Goal: Information Seeking & Learning: Learn about a topic

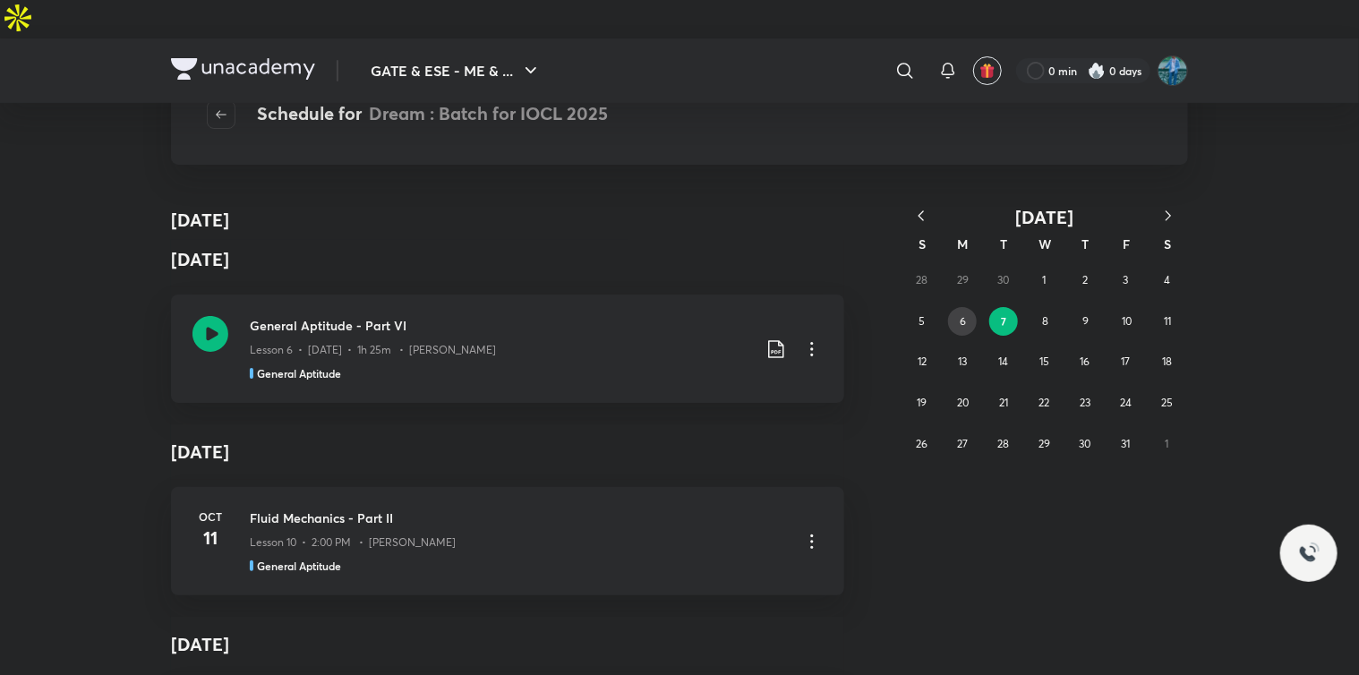
click at [963, 316] on abbr "6" at bounding box center [962, 320] width 6 height 13
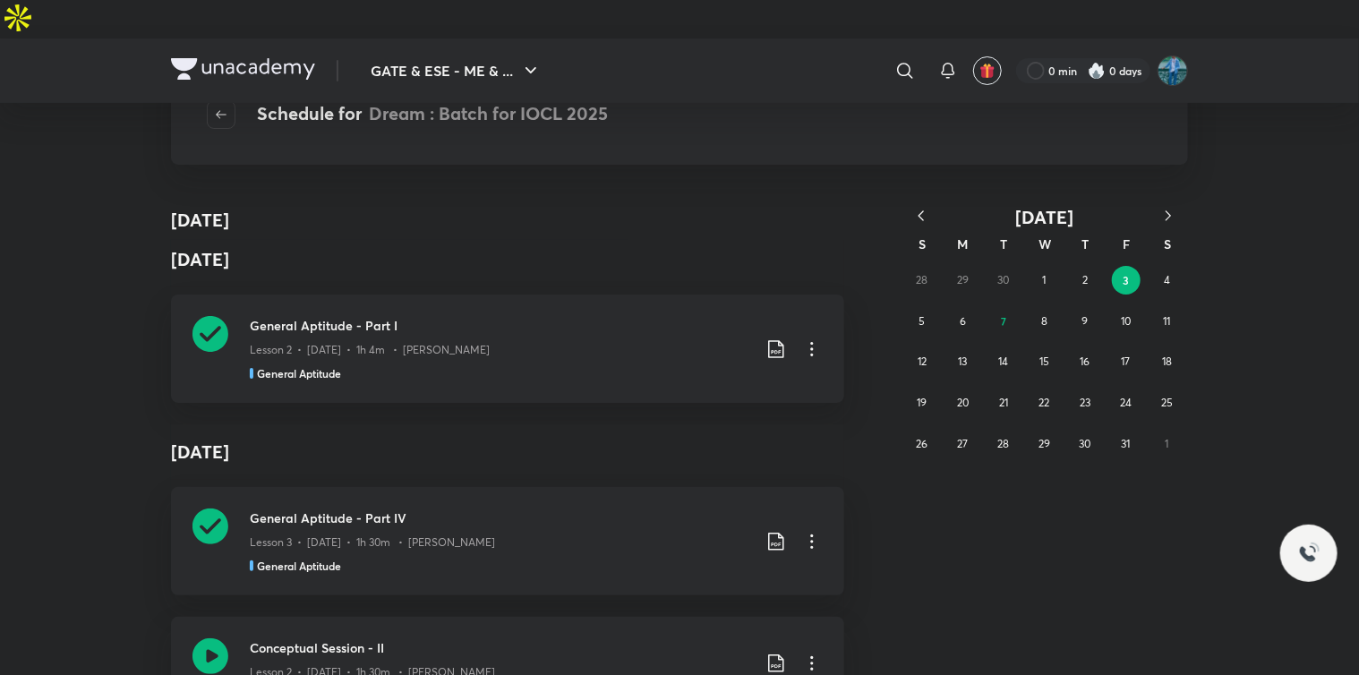
click at [371, 514] on div "General Aptitude - Part IV Lesson 3 • Oct 4 • 1h 30m • Aman Raj General Aptitude" at bounding box center [500, 540] width 501 height 65
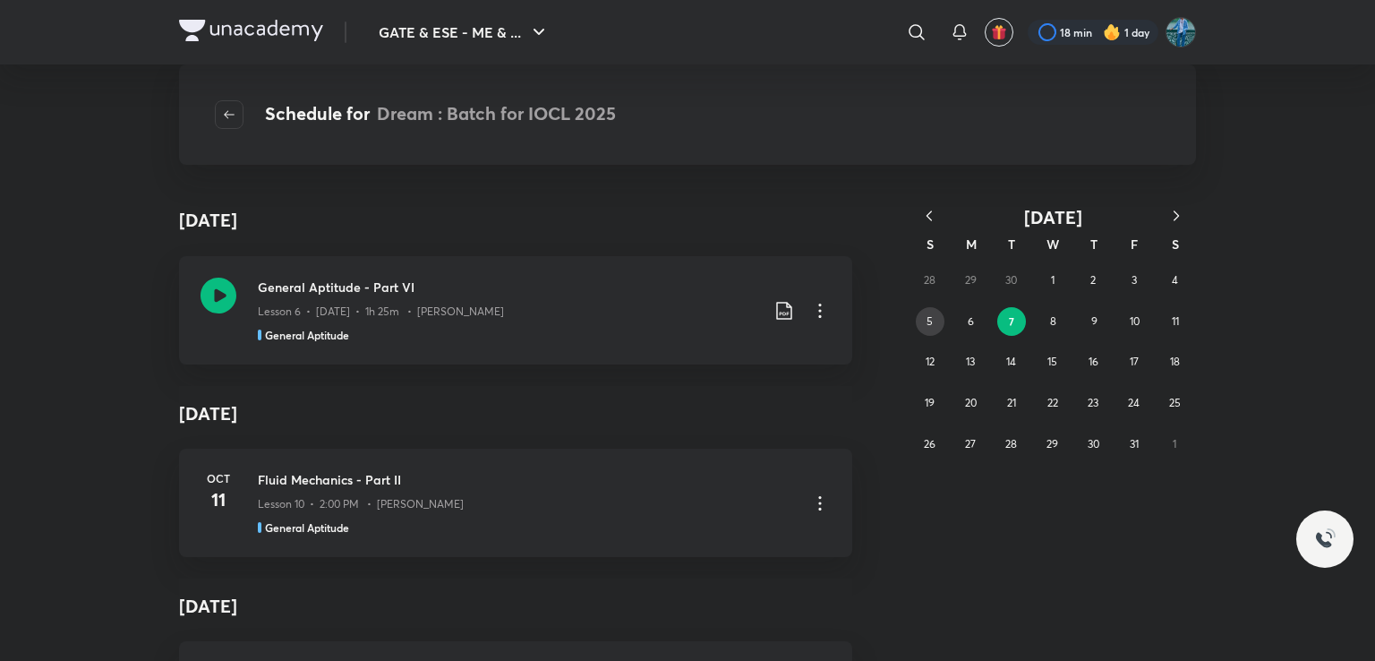
click at [925, 320] on button "5" at bounding box center [930, 321] width 29 height 29
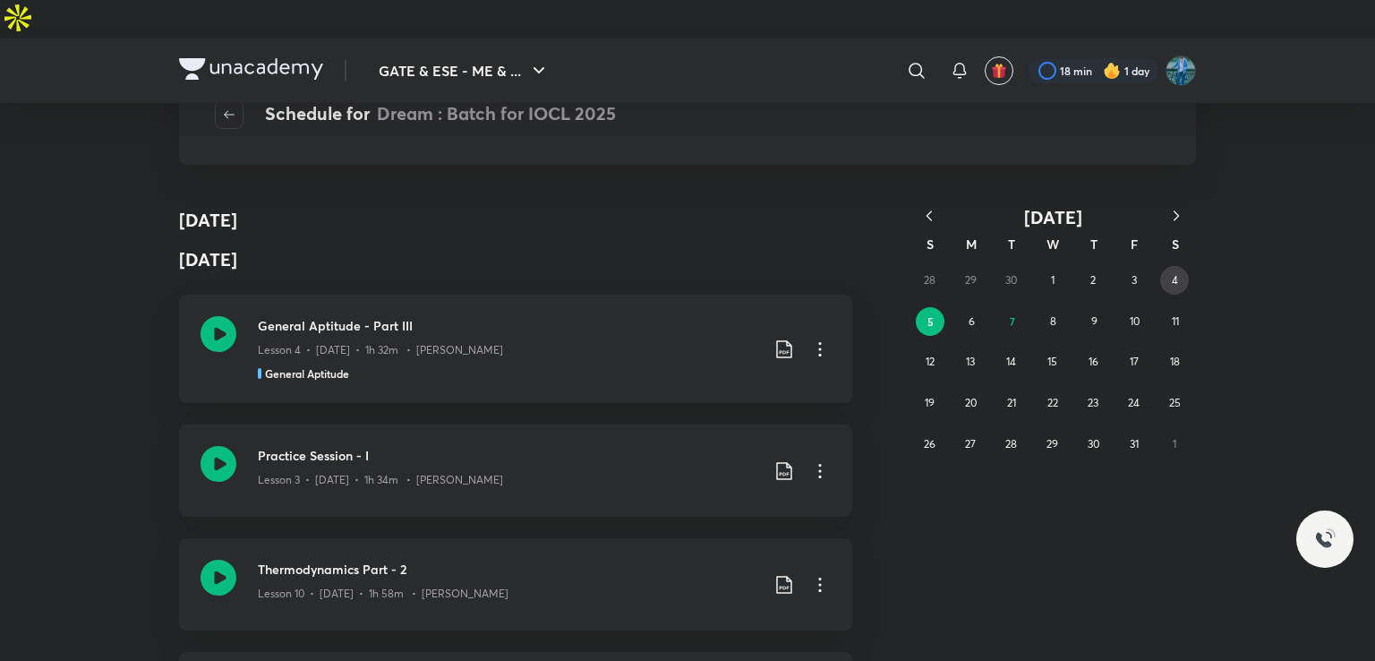
click at [1181, 282] on button "4" at bounding box center [1174, 280] width 29 height 29
click at [417, 320] on div "General Aptitude - Part IV Lesson 3 • Oct 4 • 1h 30m • Aman Raj General Aptitude" at bounding box center [508, 348] width 501 height 65
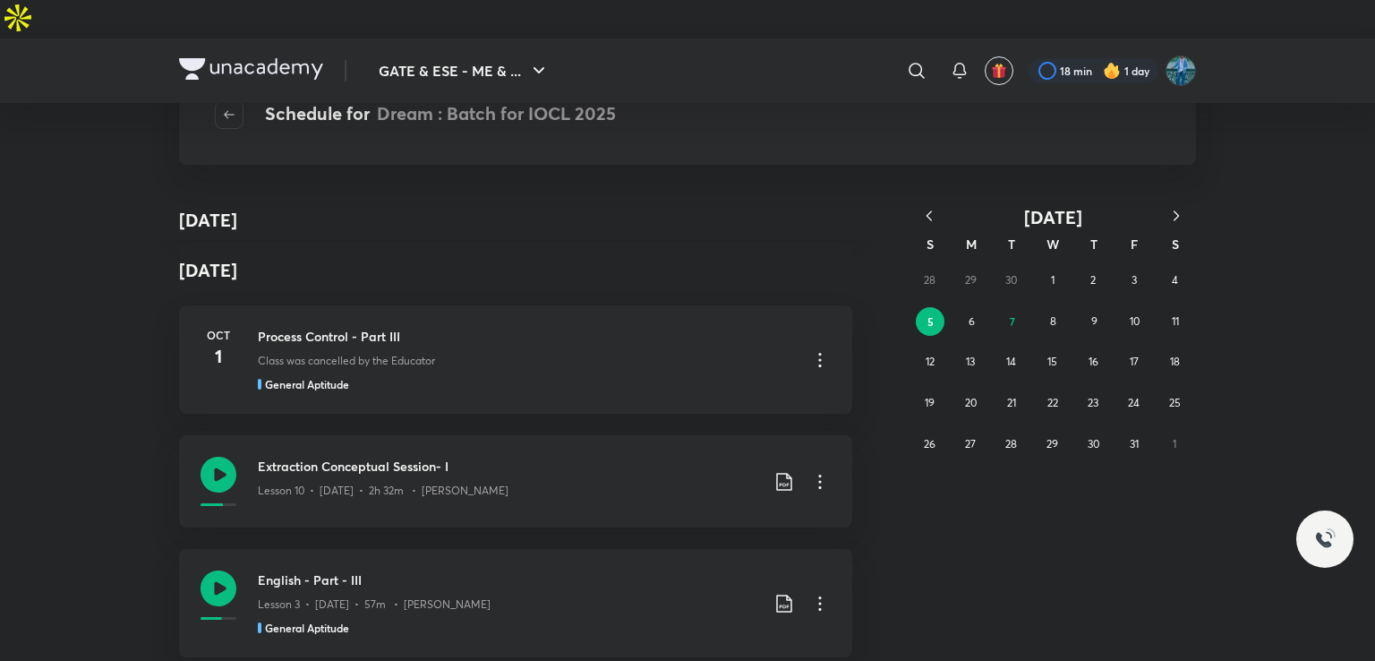
scroll to position [2797, 0]
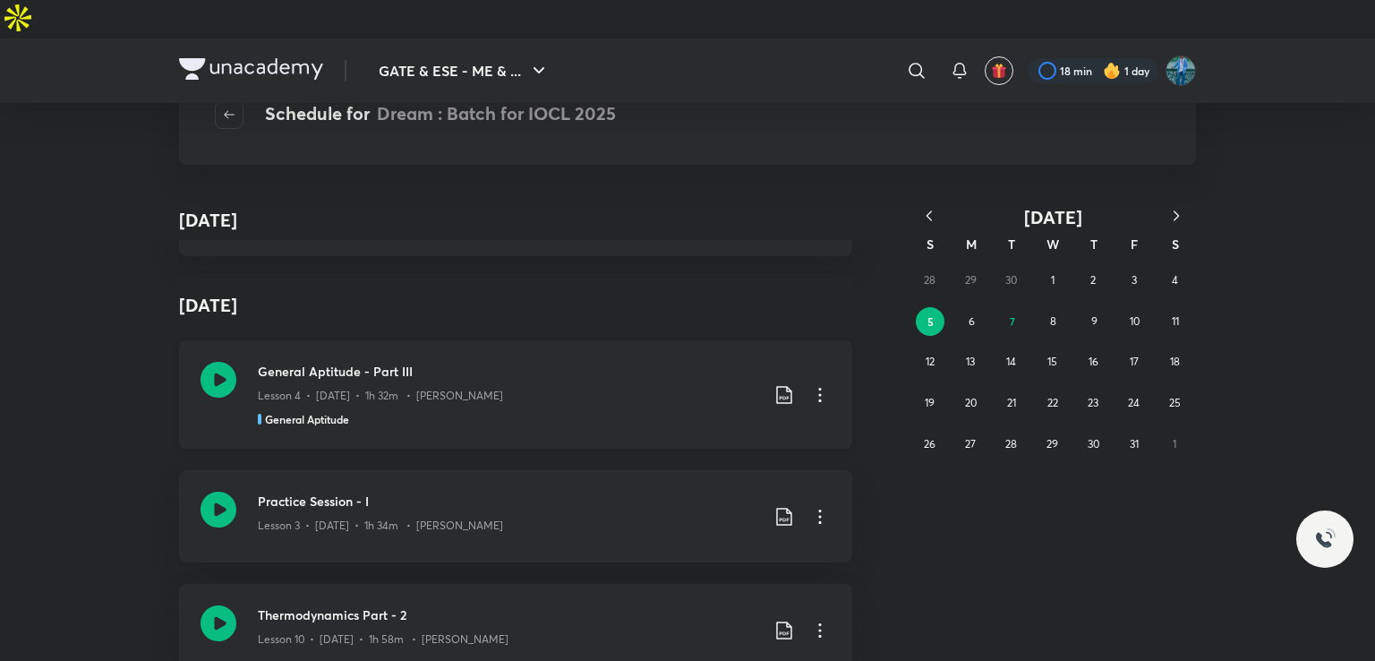
click at [426, 388] on p "Lesson 4 • Oct 5 • 1h 32m • Aman Raj" at bounding box center [380, 396] width 245 height 16
